Goal: Task Accomplishment & Management: Complete application form

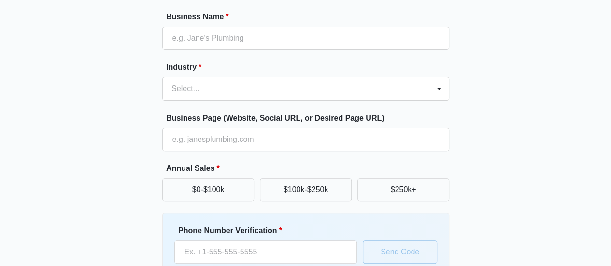
scroll to position [91, 0]
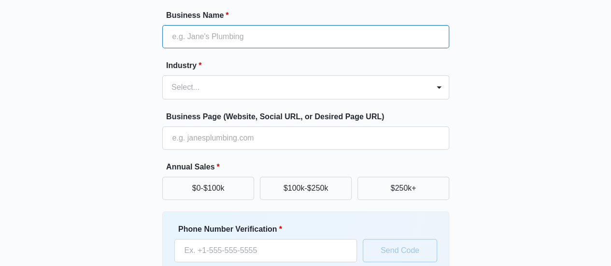
click at [344, 27] on input "Business Name *" at bounding box center [305, 36] width 287 height 23
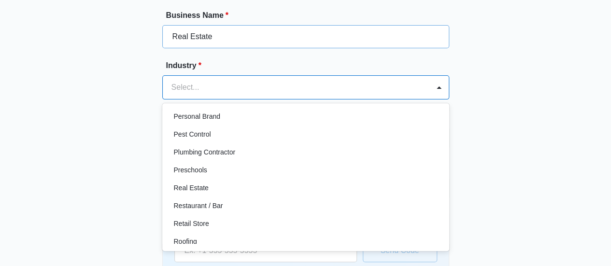
scroll to position [621, 0]
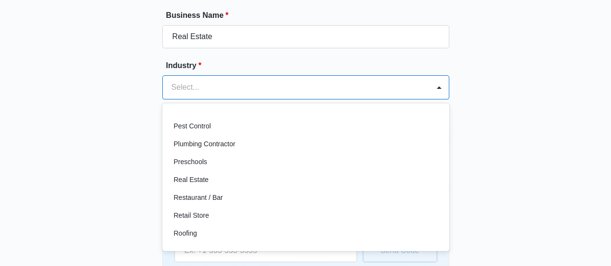
click at [356, 181] on div "Real Estate" at bounding box center [305, 180] width 262 height 10
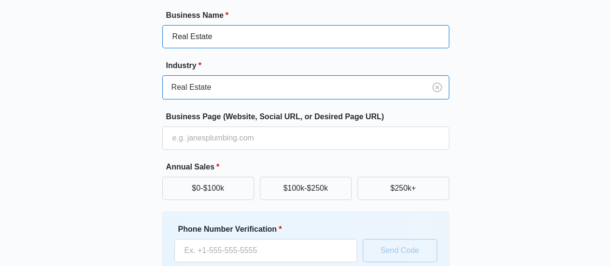
click at [338, 40] on input "Real Estate" at bounding box center [305, 36] width 287 height 23
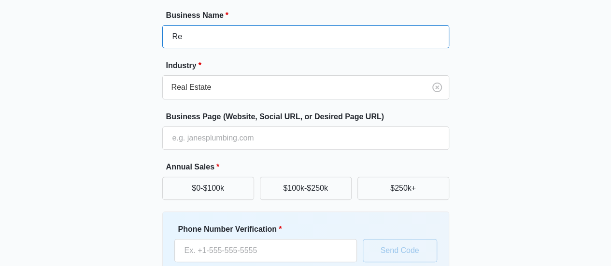
type input "R"
type input "A"
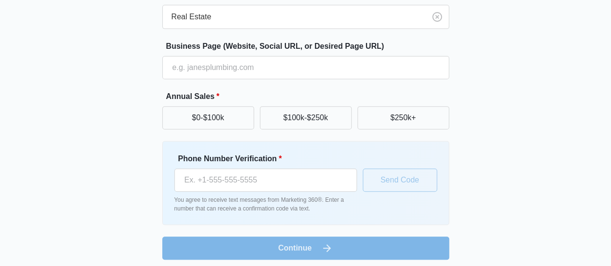
scroll to position [166, 0]
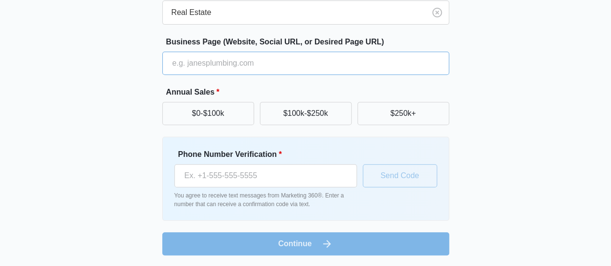
type input "Realtor"
click at [352, 66] on input "Business Page (Website, Social URL, or Desired Page URL)" at bounding box center [305, 63] width 287 height 23
click at [420, 102] on button "$250k+" at bounding box center [403, 113] width 92 height 23
click at [413, 67] on input "Business Page (Website, Social URL, or Desired Page URL)" at bounding box center [305, 63] width 287 height 23
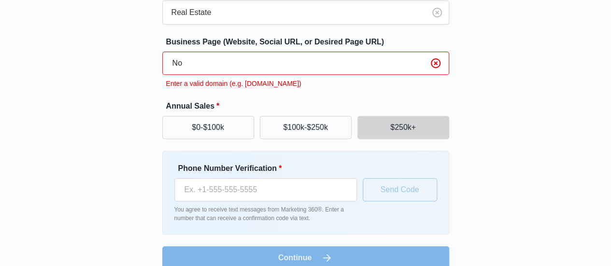
type input "N"
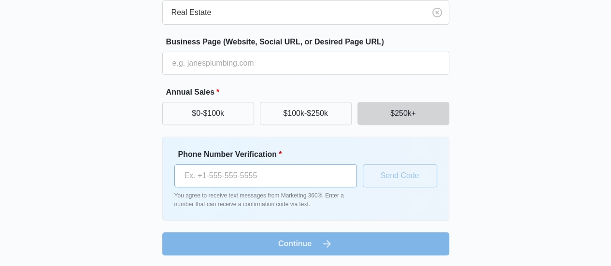
click at [324, 180] on input "Phone Number Verification *" at bounding box center [265, 175] width 182 height 23
click at [482, 247] on div "Great to meet you, Tell us about your business Business Name * Realtor Industry…" at bounding box center [305, 59] width 579 height 391
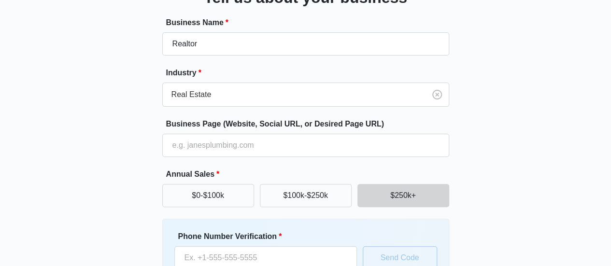
scroll to position [0, 0]
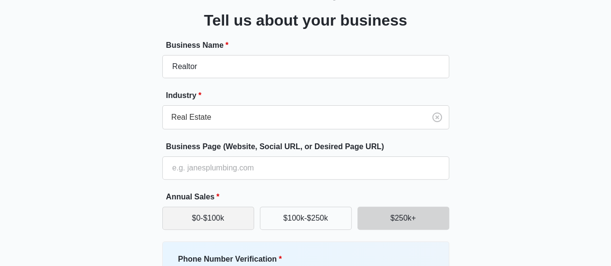
click at [230, 221] on button "$0-$100k" at bounding box center [208, 218] width 92 height 23
